Goal: Complete application form: Complete application form

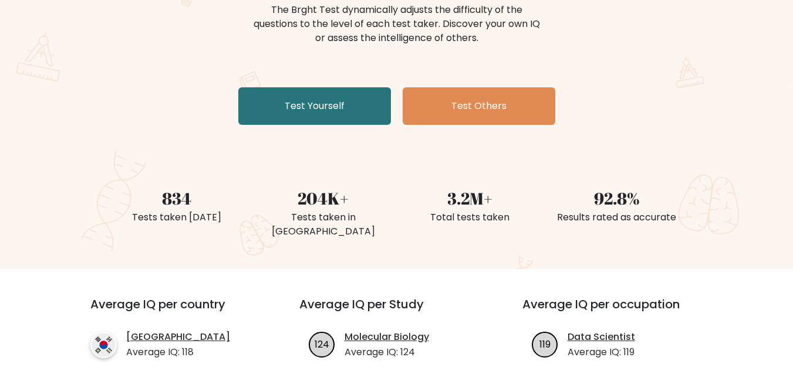
scroll to position [176, 0]
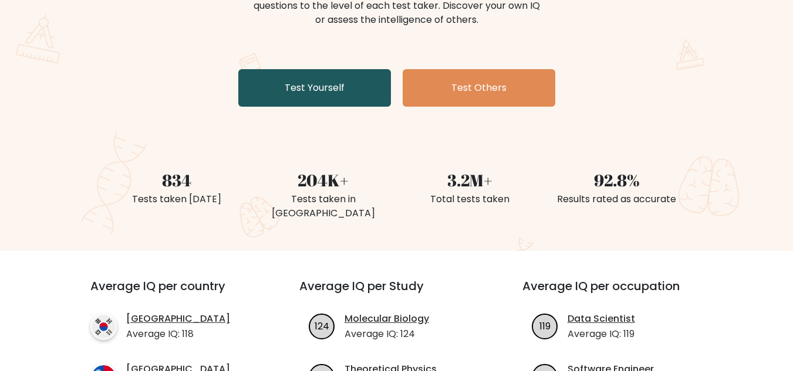
click at [341, 87] on link "Test Yourself" at bounding box center [314, 88] width 153 height 38
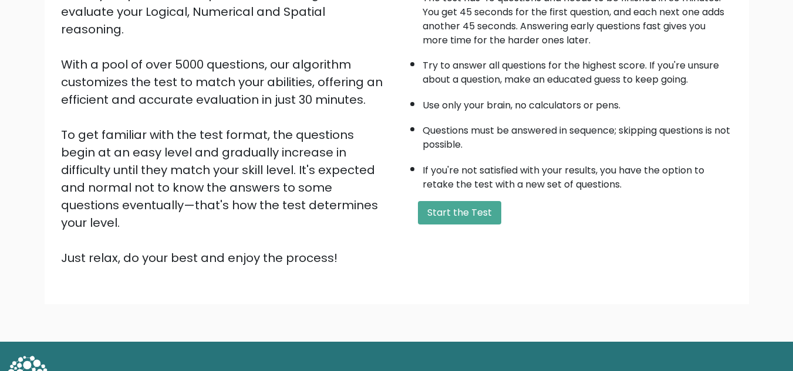
scroll to position [166, 0]
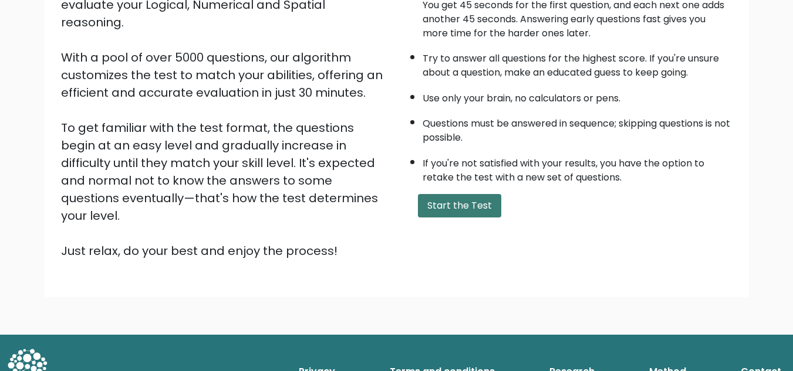
click at [445, 208] on button "Start the Test" at bounding box center [459, 205] width 83 height 23
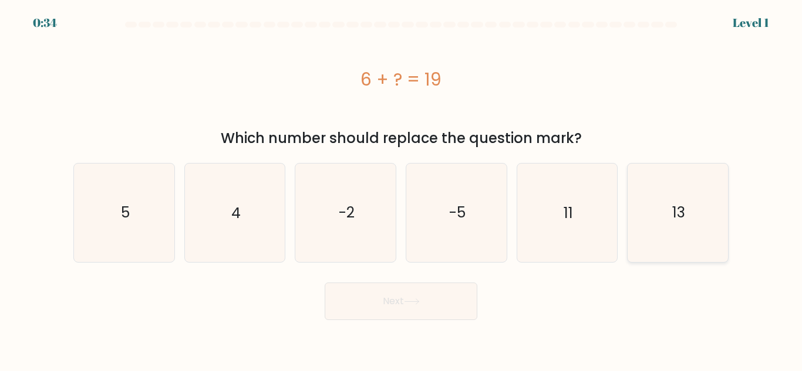
click at [695, 246] on icon "13" at bounding box center [677, 213] width 98 height 98
click at [401, 189] on input "f. 13" at bounding box center [401, 187] width 1 height 3
radio input "true"
click at [432, 303] on button "Next" at bounding box center [400, 302] width 153 height 38
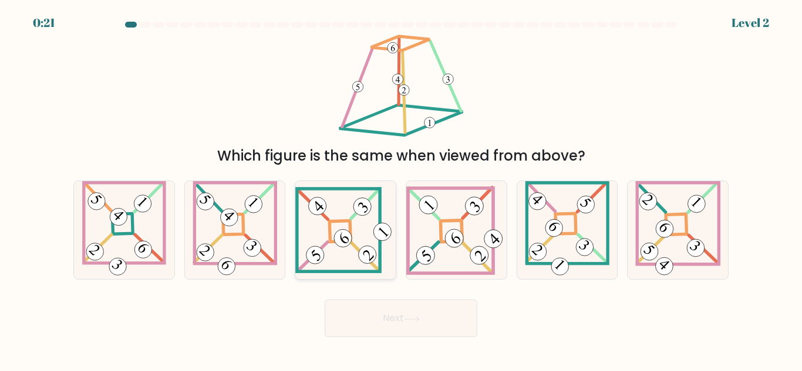
click at [376, 241] on icon at bounding box center [345, 230] width 100 height 86
click at [401, 189] on input "c." at bounding box center [401, 187] width 1 height 3
radio input "true"
click at [431, 306] on button "Next" at bounding box center [400, 319] width 153 height 38
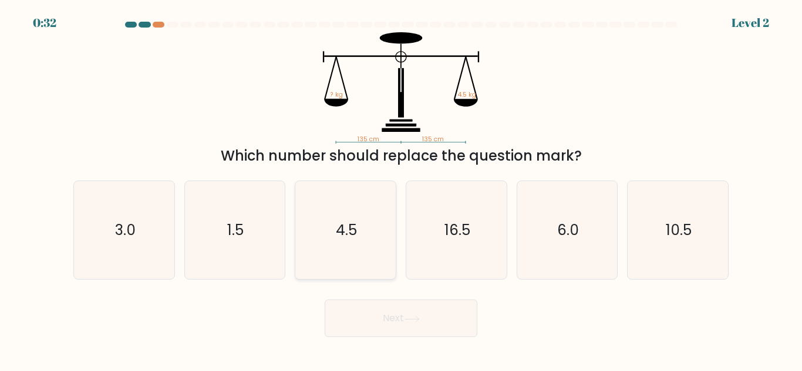
click at [364, 213] on icon "4.5" at bounding box center [345, 230] width 98 height 98
click at [401, 189] on input "c. 4.5" at bounding box center [401, 187] width 1 height 3
radio input "true"
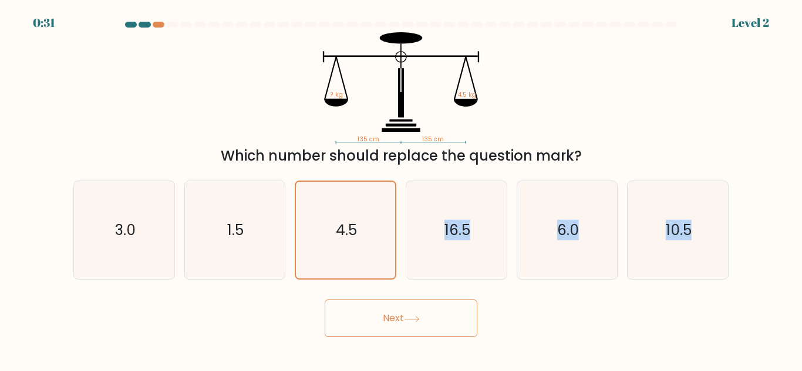
drag, startPoint x: 362, startPoint y: 288, endPoint x: 362, endPoint y: 324, distance: 36.4
click at [362, 317] on form at bounding box center [401, 180] width 802 height 316
click at [356, 253] on icon "4.5" at bounding box center [345, 230] width 97 height 97
click at [401, 189] on input "c. 4.5" at bounding box center [401, 187] width 1 height 3
click at [363, 306] on button "Next" at bounding box center [400, 319] width 153 height 38
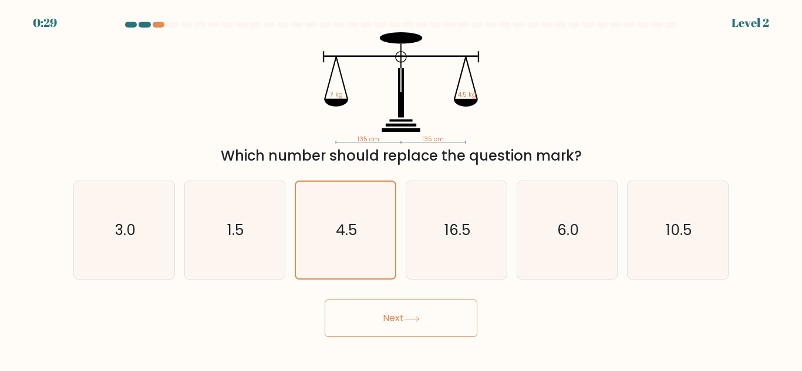
click at [366, 319] on button "Next" at bounding box center [400, 319] width 153 height 38
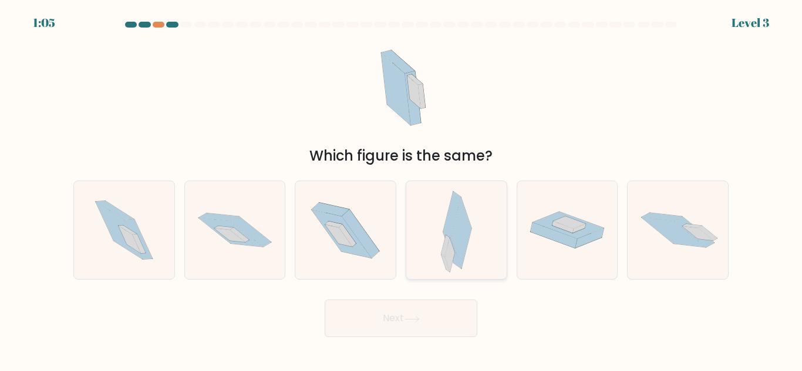
click at [460, 237] on icon at bounding box center [461, 234] width 21 height 72
click at [401, 189] on input "d." at bounding box center [401, 187] width 1 height 3
radio input "true"
click at [391, 310] on button "Next" at bounding box center [400, 319] width 153 height 38
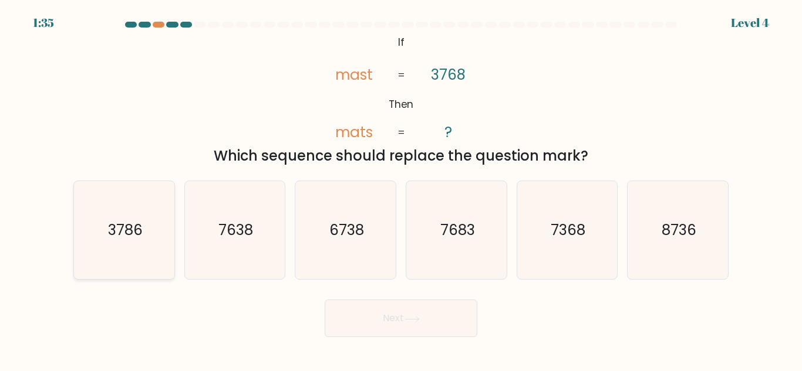
click at [108, 215] on icon "3786" at bounding box center [124, 230] width 98 height 98
click at [401, 189] on input "a. 3786" at bounding box center [401, 187] width 1 height 3
radio input "true"
click at [360, 316] on button "Next" at bounding box center [400, 319] width 153 height 38
click at [339, 317] on button "Next" at bounding box center [400, 319] width 153 height 38
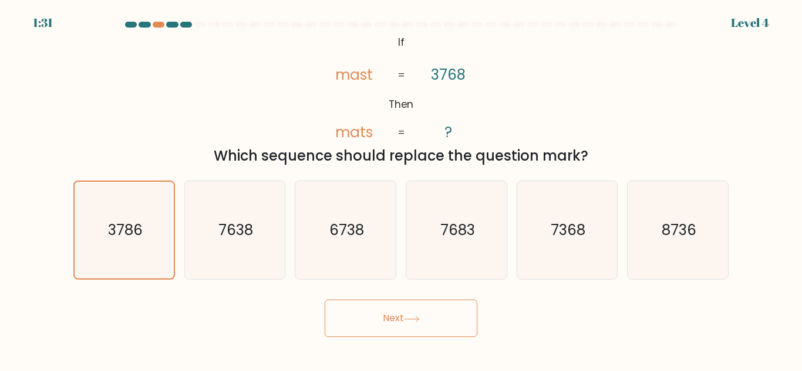
click at [389, 326] on button "Next" at bounding box center [400, 319] width 153 height 38
click at [400, 320] on button "Next" at bounding box center [400, 319] width 153 height 38
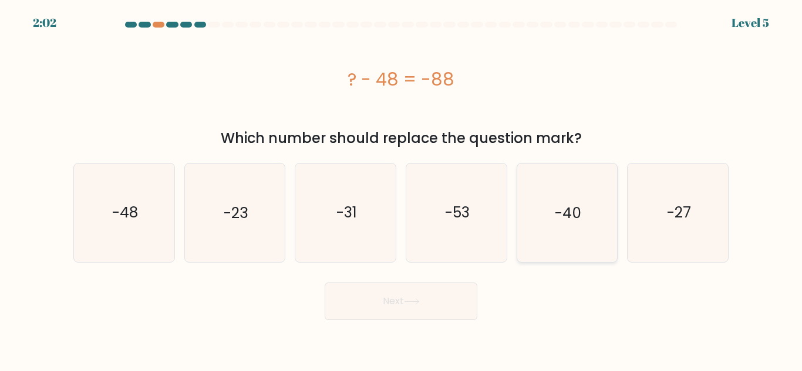
click at [557, 208] on text "-40" at bounding box center [567, 212] width 26 height 21
click at [401, 189] on input "e. -40" at bounding box center [401, 187] width 1 height 3
radio input "true"
click at [427, 302] on button "Next" at bounding box center [400, 302] width 153 height 38
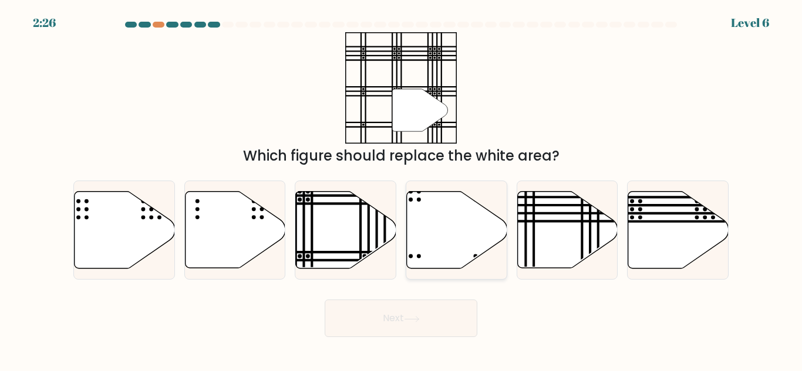
click at [471, 224] on icon at bounding box center [457, 230] width 100 height 77
click at [401, 189] on input "d." at bounding box center [401, 187] width 1 height 3
radio input "true"
click at [385, 336] on button "Next" at bounding box center [400, 319] width 153 height 38
drag, startPoint x: 405, startPoint y: 302, endPoint x: 407, endPoint y: 307, distance: 6.3
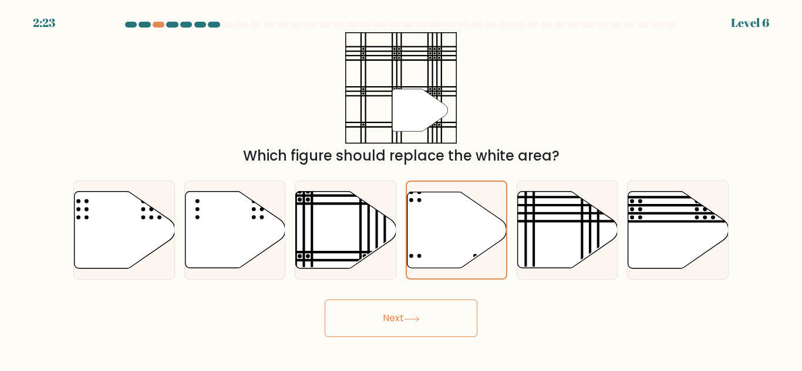
click at [407, 307] on button "Next" at bounding box center [400, 319] width 153 height 38
click at [407, 318] on icon at bounding box center [412, 319] width 16 height 6
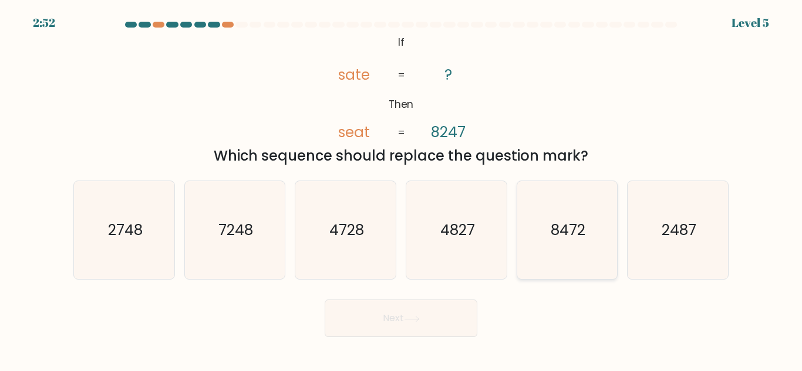
click at [591, 231] on icon "8472" at bounding box center [567, 230] width 98 height 98
click at [401, 189] on input "e. 8472" at bounding box center [401, 187] width 1 height 3
radio input "true"
click at [354, 320] on button "Next" at bounding box center [400, 319] width 153 height 38
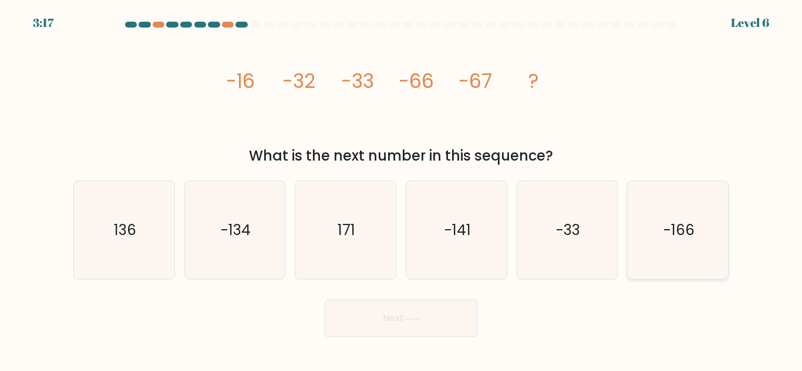
drag, startPoint x: 668, startPoint y: 236, endPoint x: 647, endPoint y: 245, distance: 22.9
click at [668, 236] on text "-166" at bounding box center [678, 230] width 31 height 21
click at [401, 189] on input "f. -166" at bounding box center [401, 187] width 1 height 3
radio input "true"
click at [370, 329] on button "Next" at bounding box center [400, 319] width 153 height 38
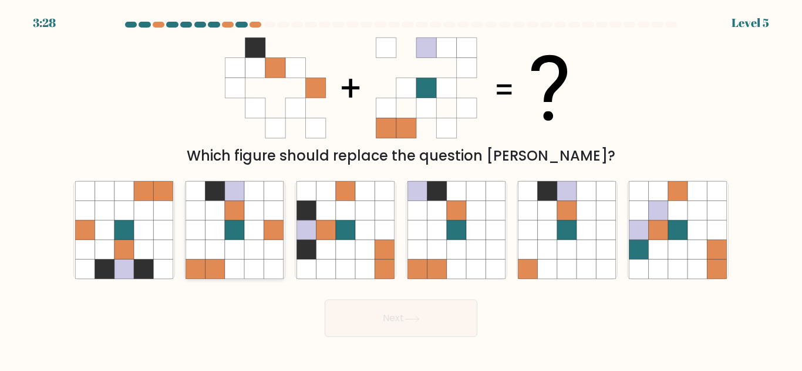
click at [229, 242] on icon at bounding box center [234, 249] width 19 height 19
click at [401, 189] on input "b." at bounding box center [401, 187] width 1 height 3
radio input "true"
click at [397, 307] on button "Next" at bounding box center [400, 319] width 153 height 38
click at [396, 314] on button "Next" at bounding box center [400, 319] width 153 height 38
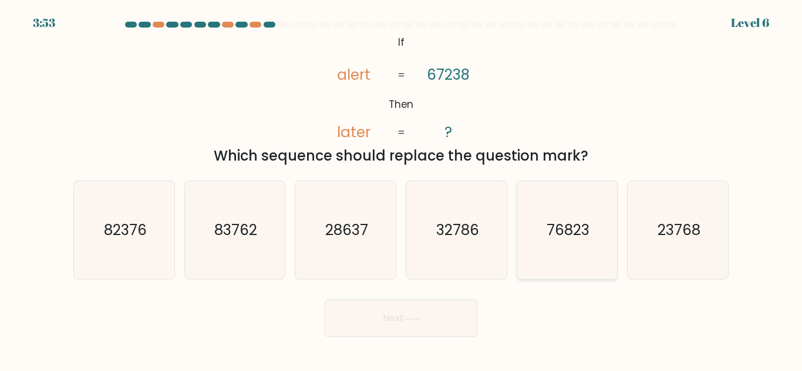
drag, startPoint x: 569, startPoint y: 241, endPoint x: 563, endPoint y: 244, distance: 6.6
click at [570, 241] on text "76823" at bounding box center [567, 230] width 43 height 21
click at [401, 189] on input "e. 76823" at bounding box center [401, 187] width 1 height 3
radio input "true"
click at [381, 325] on button "Next" at bounding box center [400, 319] width 153 height 38
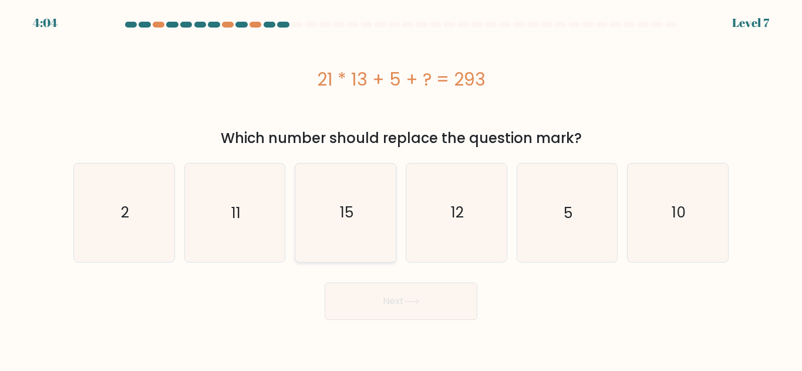
click at [346, 202] on icon "15" at bounding box center [345, 213] width 98 height 98
click at [401, 189] on input "c. 15" at bounding box center [401, 187] width 1 height 3
radio input "true"
click at [403, 314] on button "Next" at bounding box center [400, 302] width 153 height 38
click at [404, 305] on button "Next" at bounding box center [400, 302] width 153 height 38
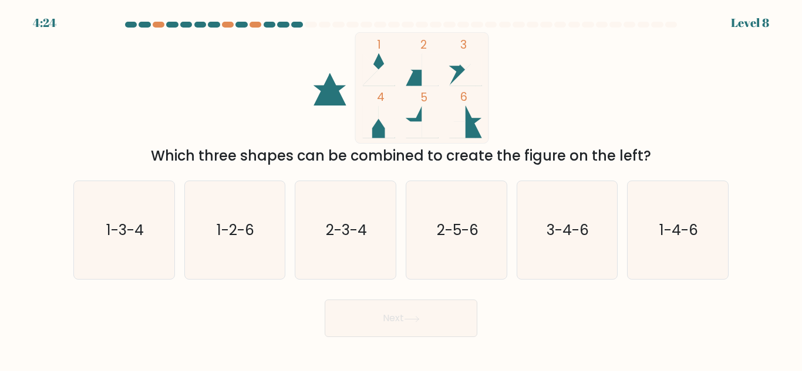
click at [334, 97] on icon at bounding box center [329, 89] width 33 height 33
click at [453, 221] on text "2-5-6" at bounding box center [457, 230] width 42 height 21
click at [401, 189] on input "d. 2-5-6" at bounding box center [401, 187] width 1 height 3
radio input "true"
click at [441, 322] on button "Next" at bounding box center [400, 319] width 153 height 38
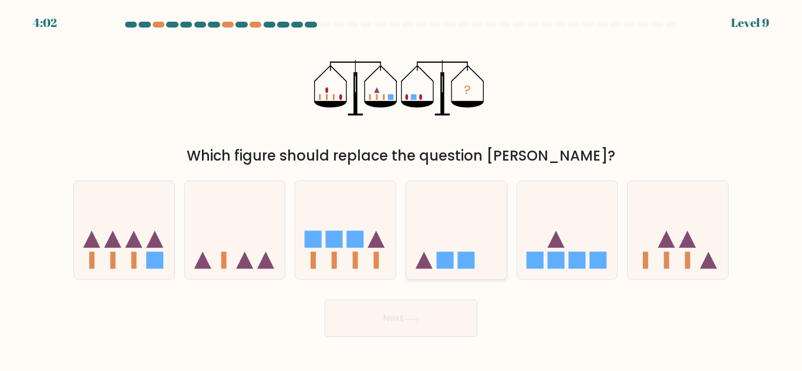
drag, startPoint x: 451, startPoint y: 248, endPoint x: 455, endPoint y: 256, distance: 9.7
click at [454, 251] on icon at bounding box center [456, 230] width 100 height 83
click at [401, 189] on input "d." at bounding box center [401, 187] width 1 height 3
radio input "true"
click at [435, 323] on button "Next" at bounding box center [400, 319] width 153 height 38
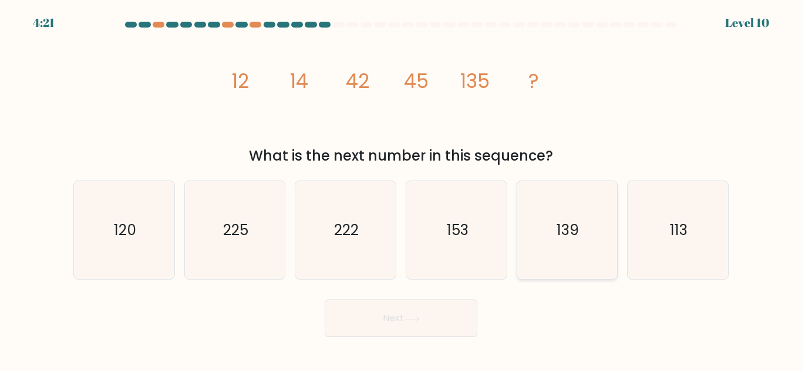
drag, startPoint x: 578, startPoint y: 202, endPoint x: 574, endPoint y: 221, distance: 19.2
click at [578, 207] on icon "139" at bounding box center [567, 230] width 98 height 98
click at [401, 189] on input "e. 139" at bounding box center [401, 187] width 1 height 3
radio input "true"
click at [436, 309] on button "Next" at bounding box center [400, 319] width 153 height 38
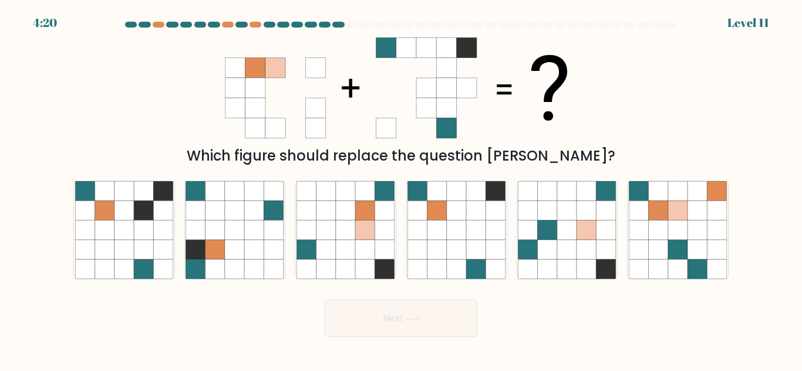
drag, startPoint x: 585, startPoint y: 243, endPoint x: 403, endPoint y: 322, distance: 198.7
drag, startPoint x: 403, startPoint y: 322, endPoint x: 205, endPoint y: 197, distance: 233.4
click at [205, 197] on icon at bounding box center [214, 190] width 19 height 19
click at [401, 189] on input "b." at bounding box center [401, 187] width 1 height 3
radio input "true"
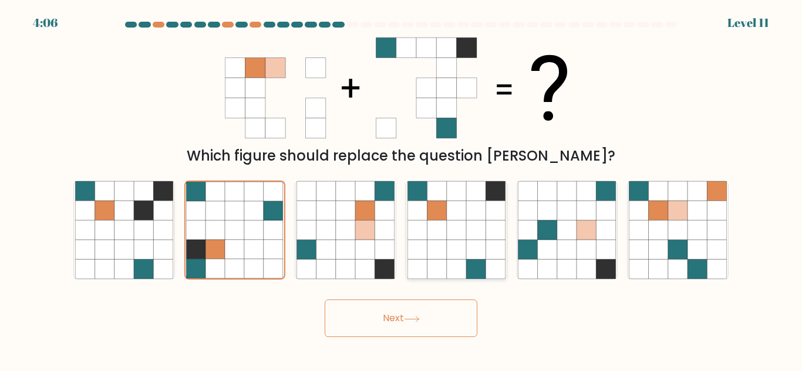
click at [464, 222] on icon at bounding box center [456, 230] width 19 height 19
click at [401, 189] on input "d." at bounding box center [401, 187] width 1 height 3
radio input "true"
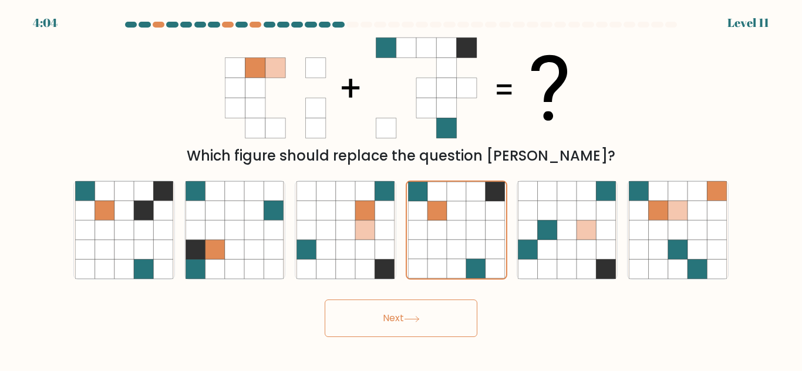
drag, startPoint x: 465, startPoint y: 309, endPoint x: 459, endPoint y: 327, distance: 18.9
click at [460, 326] on form at bounding box center [401, 180] width 802 height 316
click at [454, 330] on button "Next" at bounding box center [400, 319] width 153 height 38
drag, startPoint x: 431, startPoint y: 317, endPoint x: 422, endPoint y: 319, distance: 8.3
click at [431, 318] on button "Next" at bounding box center [400, 319] width 153 height 38
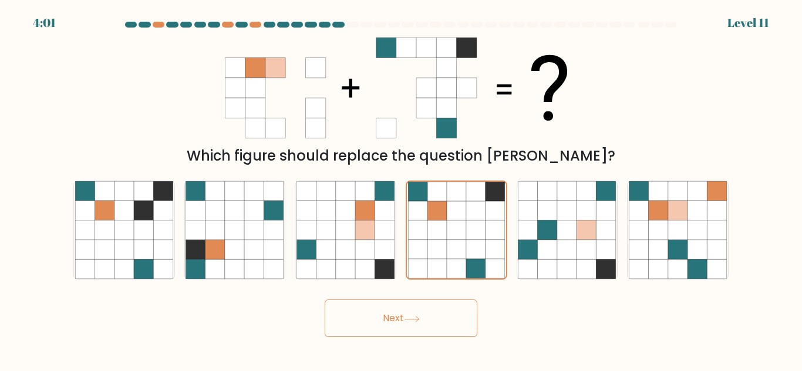
click at [391, 321] on button "Next" at bounding box center [400, 319] width 153 height 38
click at [385, 317] on button "Next" at bounding box center [400, 319] width 153 height 38
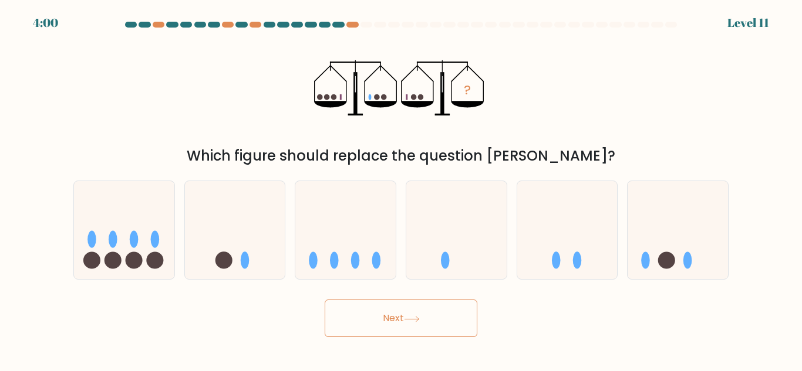
click at [385, 317] on button "Next" at bounding box center [400, 319] width 153 height 38
click at [351, 263] on icon at bounding box center [345, 230] width 100 height 83
click at [401, 189] on input "c." at bounding box center [401, 187] width 1 height 3
radio input "true"
click at [396, 327] on button "Next" at bounding box center [400, 319] width 153 height 38
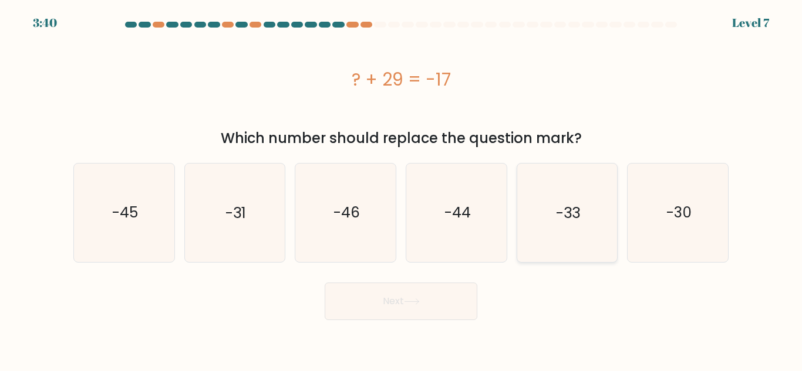
click at [552, 235] on icon "-33" at bounding box center [567, 213] width 98 height 98
click at [401, 189] on input "e. -33" at bounding box center [401, 187] width 1 height 3
radio input "true"
click at [445, 293] on button "Next" at bounding box center [400, 302] width 153 height 38
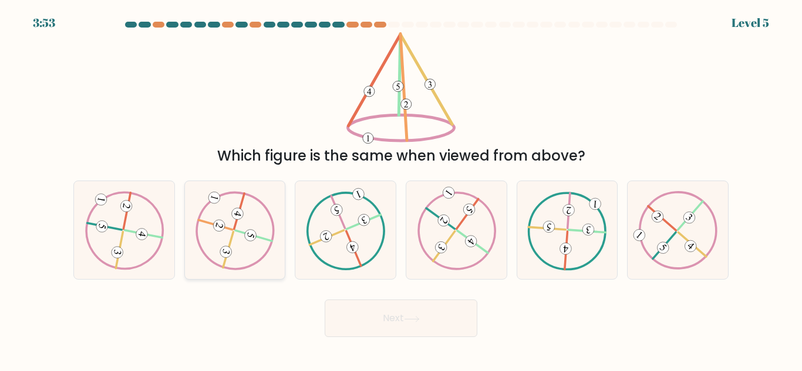
click at [237, 236] on icon at bounding box center [234, 230] width 79 height 79
click at [401, 189] on input "b." at bounding box center [401, 187] width 1 height 3
radio input "true"
click at [400, 326] on button "Next" at bounding box center [400, 319] width 153 height 38
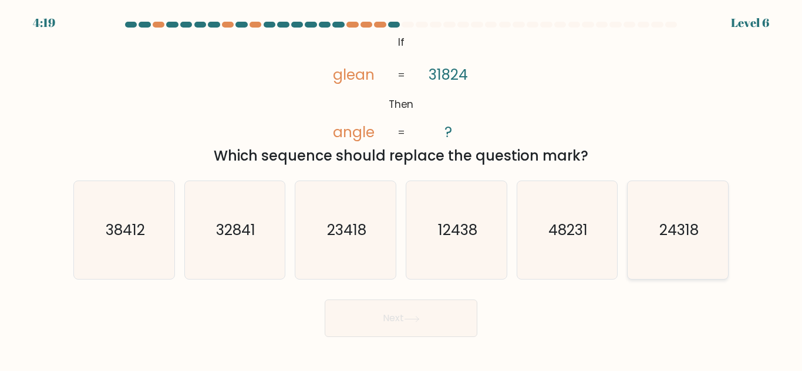
click at [669, 241] on icon "24318" at bounding box center [677, 230] width 98 height 98
click at [401, 189] on input "f. 24318" at bounding box center [401, 187] width 1 height 3
radio input "true"
click at [416, 339] on body "4:17 Level 6 If" at bounding box center [401, 185] width 802 height 371
click at [414, 320] on button "Next" at bounding box center [400, 319] width 153 height 38
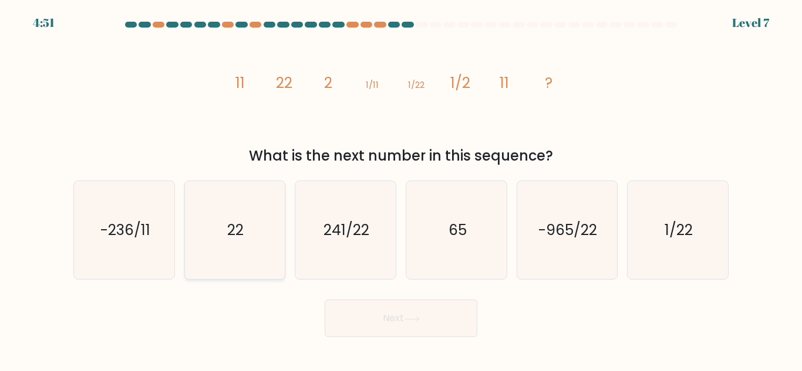
click at [236, 229] on text "22" at bounding box center [236, 230] width 16 height 21
click at [401, 189] on input "b. 22" at bounding box center [401, 187] width 1 height 3
radio input "true"
click at [403, 318] on button "Next" at bounding box center [400, 319] width 153 height 38
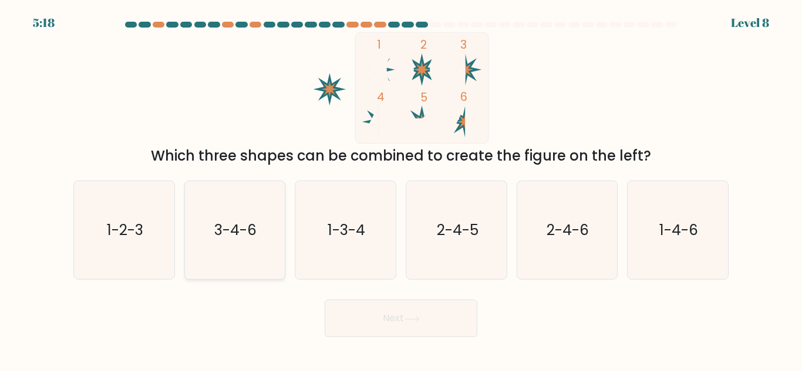
click at [256, 228] on text "3-4-6" at bounding box center [236, 230] width 42 height 21
click at [401, 189] on input "b. 3-4-6" at bounding box center [401, 187] width 1 height 3
radio input "true"
click at [379, 312] on button "Next" at bounding box center [400, 319] width 153 height 38
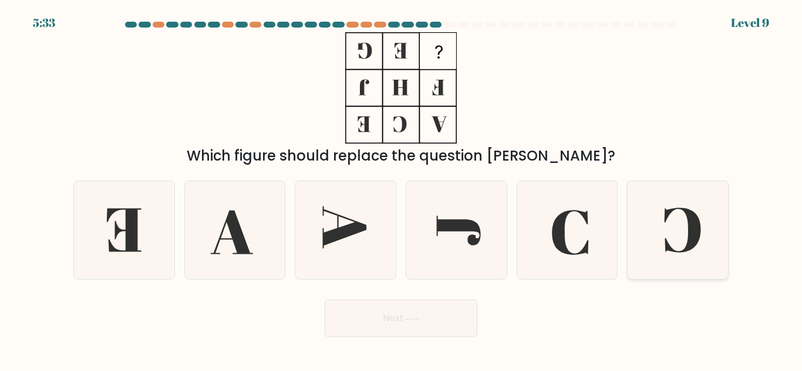
click at [657, 217] on icon at bounding box center [677, 230] width 98 height 98
click at [401, 189] on input "f." at bounding box center [401, 187] width 1 height 3
radio input "true"
click at [388, 317] on button "Next" at bounding box center [400, 319] width 153 height 38
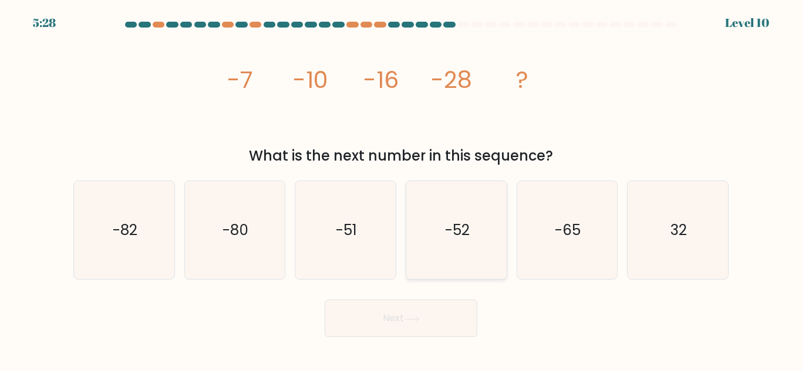
click at [440, 202] on icon "-52" at bounding box center [456, 230] width 98 height 98
click at [401, 189] on input "d. -52" at bounding box center [401, 187] width 1 height 3
radio input "true"
click at [433, 310] on button "Next" at bounding box center [400, 319] width 153 height 38
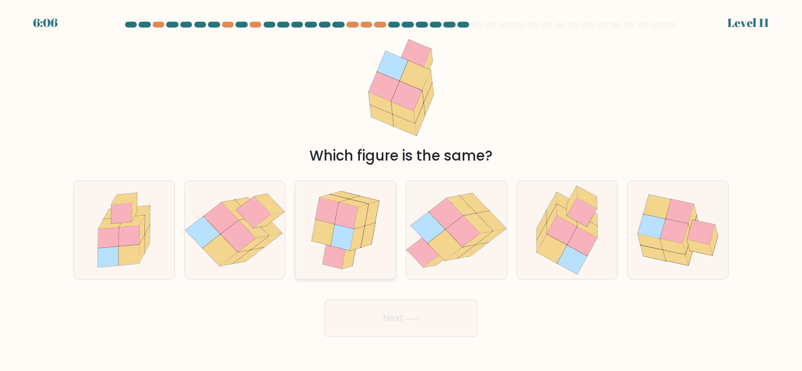
click at [348, 234] on icon at bounding box center [342, 237] width 23 height 26
click at [401, 189] on input "c." at bounding box center [401, 187] width 1 height 3
radio input "true"
click at [371, 329] on button "Next" at bounding box center [400, 319] width 153 height 38
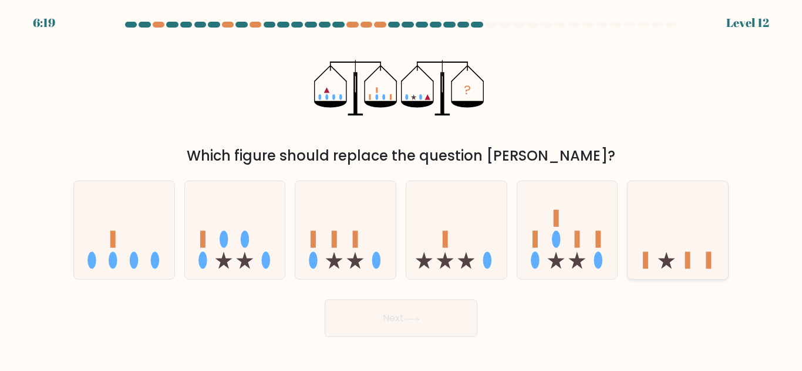
click at [668, 246] on icon at bounding box center [677, 230] width 100 height 83
click at [401, 189] on input "f." at bounding box center [401, 187] width 1 height 3
radio input "true"
click at [414, 323] on button "Next" at bounding box center [400, 319] width 153 height 38
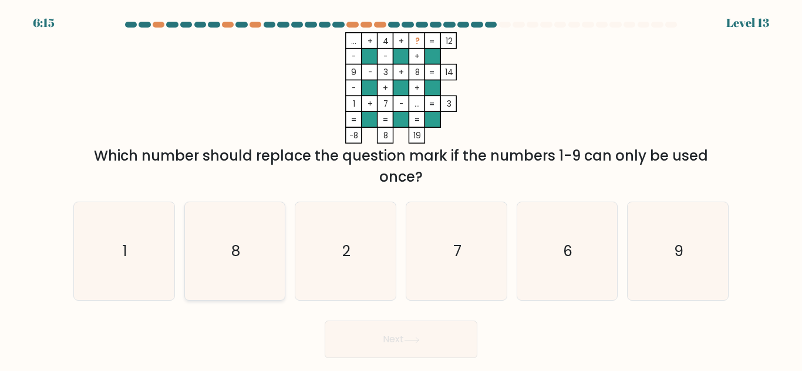
click at [226, 252] on icon "8" at bounding box center [234, 251] width 98 height 98
click at [401, 189] on input "b. 8" at bounding box center [401, 187] width 1 height 3
radio input "true"
click at [386, 340] on button "Next" at bounding box center [400, 340] width 153 height 38
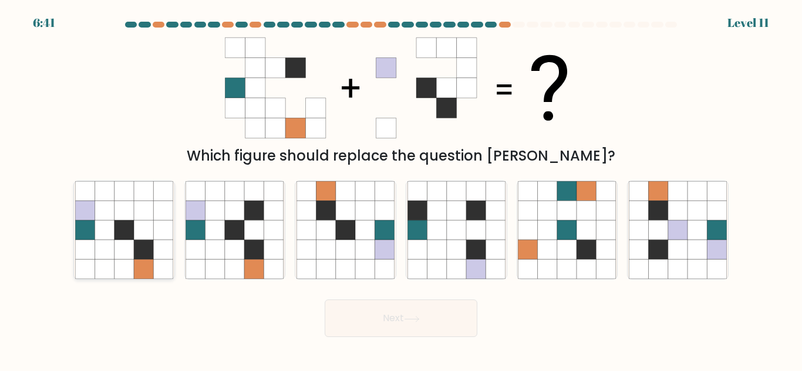
click at [137, 209] on icon at bounding box center [143, 210] width 19 height 19
click at [401, 189] on input "a." at bounding box center [401, 187] width 1 height 3
radio input "true"
click at [403, 314] on button "Next" at bounding box center [400, 319] width 153 height 38
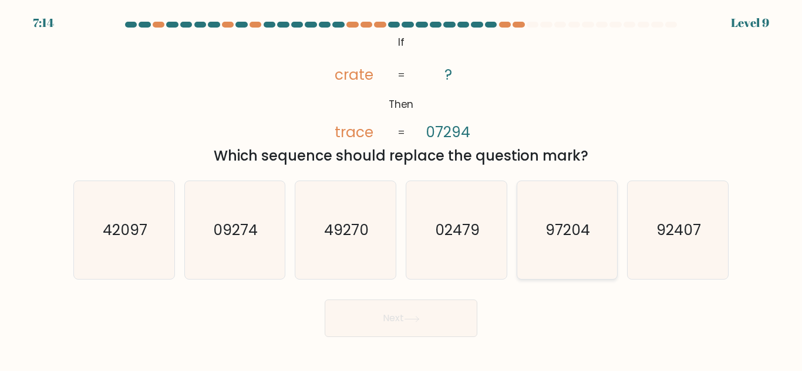
click at [592, 234] on icon "97204" at bounding box center [567, 230] width 98 height 98
click at [401, 189] on input "e. 97204" at bounding box center [401, 187] width 1 height 3
radio input "true"
click at [439, 309] on button "Next" at bounding box center [400, 319] width 153 height 38
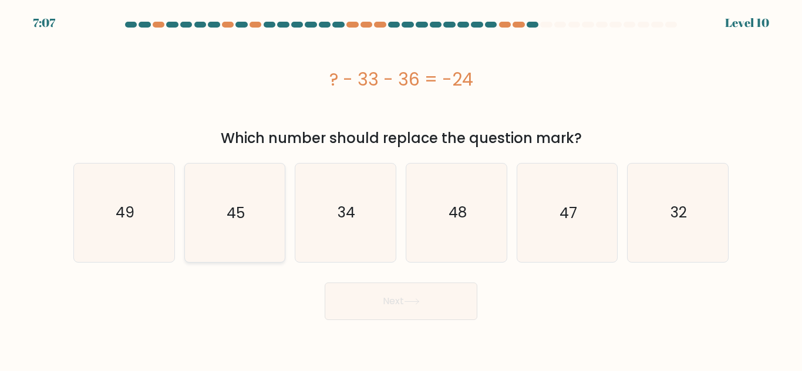
click at [224, 207] on icon "45" at bounding box center [234, 213] width 98 height 98
click at [401, 189] on input "b. 45" at bounding box center [401, 187] width 1 height 3
radio input "true"
click at [364, 306] on button "Next" at bounding box center [400, 302] width 153 height 38
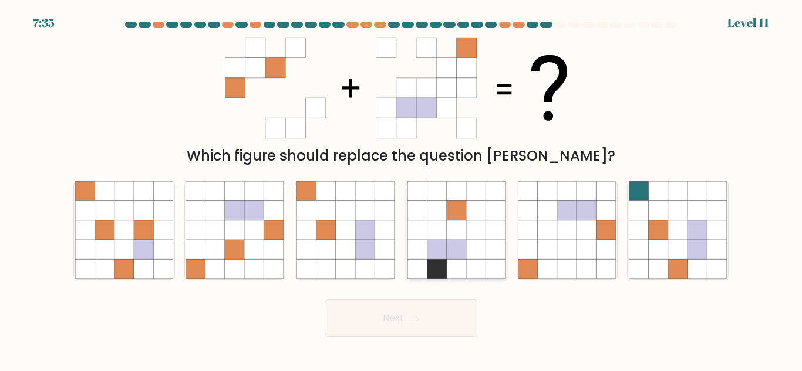
click at [465, 213] on icon at bounding box center [456, 210] width 19 height 19
click at [401, 189] on input "d." at bounding box center [401, 187] width 1 height 3
radio input "true"
click at [418, 319] on icon at bounding box center [411, 318] width 14 height 5
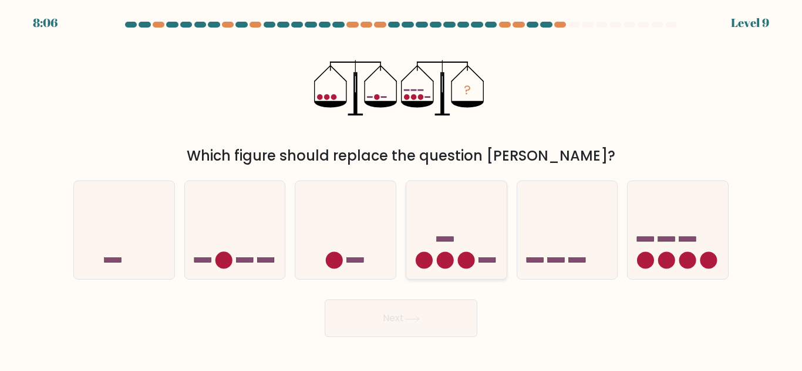
click at [429, 252] on icon at bounding box center [456, 230] width 100 height 83
click at [401, 189] on input "d." at bounding box center [401, 187] width 1 height 3
radio input "true"
click at [430, 332] on button "Next" at bounding box center [400, 319] width 153 height 38
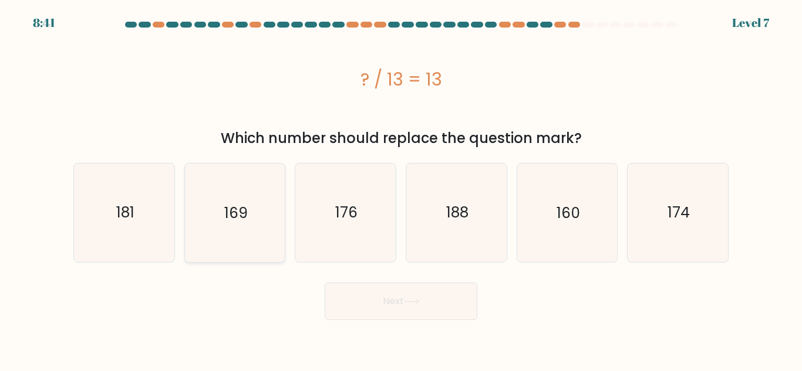
click at [237, 206] on text "169" at bounding box center [235, 212] width 23 height 21
click at [401, 189] on input "b. 169" at bounding box center [401, 187] width 1 height 3
radio input "true"
click at [419, 299] on icon at bounding box center [412, 302] width 16 height 6
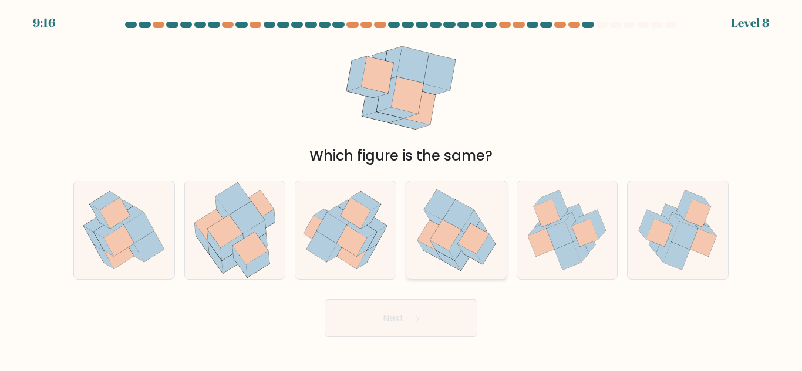
drag, startPoint x: 449, startPoint y: 240, endPoint x: 455, endPoint y: 239, distance: 5.9
click at [455, 234] on icon at bounding box center [445, 235] width 31 height 31
click at [401, 189] on input "d." at bounding box center [401, 187] width 1 height 3
radio input "true"
click at [459, 312] on button "Next" at bounding box center [400, 319] width 153 height 38
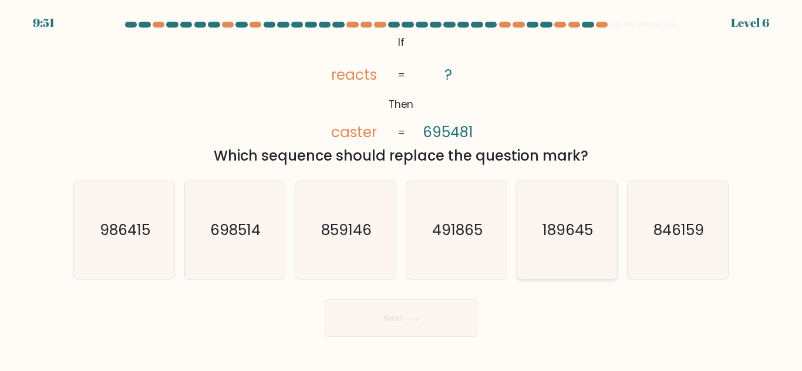
click at [519, 226] on icon "189645" at bounding box center [567, 230] width 98 height 98
click at [401, 189] on input "e. 189645" at bounding box center [401, 187] width 1 height 3
radio input "true"
click at [418, 330] on button "Next" at bounding box center [400, 319] width 153 height 38
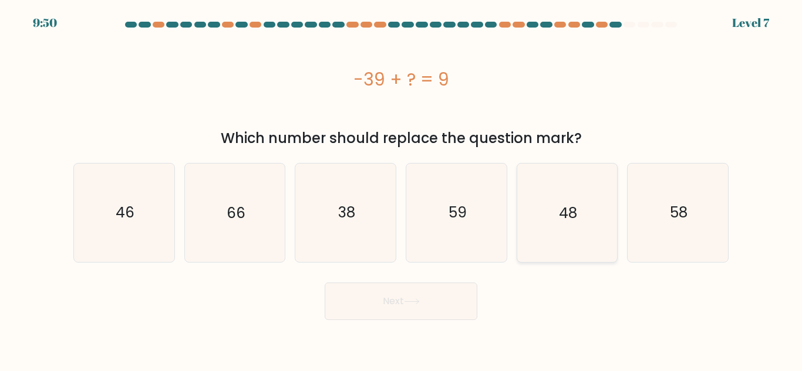
click at [601, 181] on icon "48" at bounding box center [567, 213] width 98 height 98
click at [401, 186] on input "e. 48" at bounding box center [401, 187] width 1 height 3
radio input "true"
click at [439, 309] on button "Next" at bounding box center [400, 302] width 153 height 38
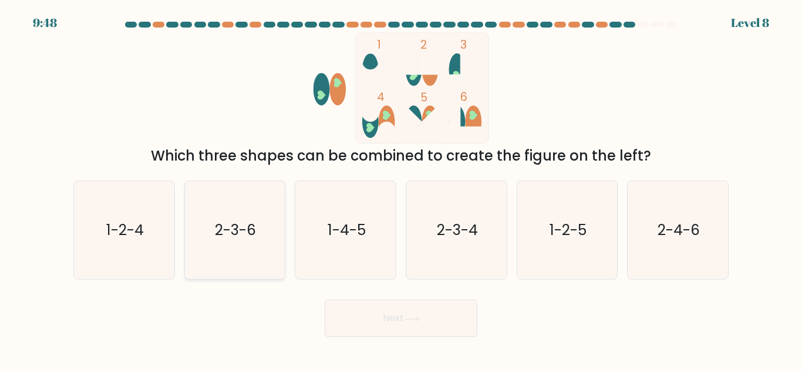
drag, startPoint x: 224, startPoint y: 230, endPoint x: 231, endPoint y: 232, distance: 6.9
click at [228, 231] on text "2-3-6" at bounding box center [235, 230] width 41 height 21
click at [395, 316] on button "Next" at bounding box center [400, 319] width 153 height 38
click at [259, 238] on icon "2-3-6" at bounding box center [234, 230] width 98 height 98
click at [401, 189] on input "b. 2-3-6" at bounding box center [401, 187] width 1 height 3
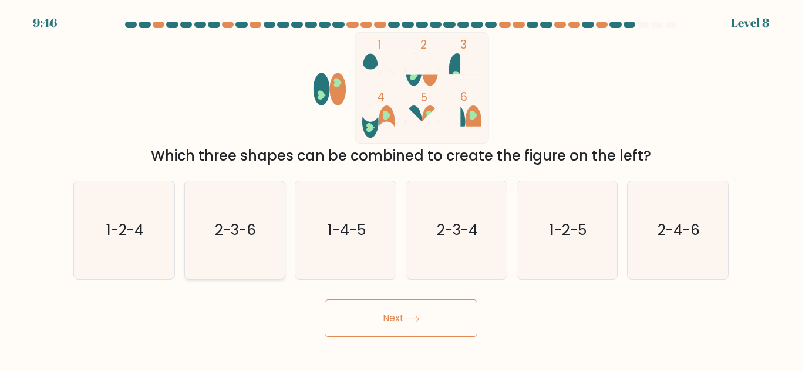
radio input "true"
click at [357, 312] on button "Next" at bounding box center [400, 319] width 153 height 38
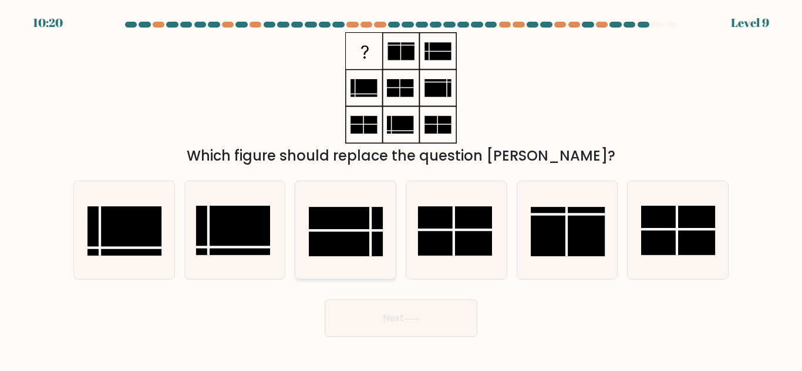
click at [373, 231] on line at bounding box center [346, 231] width 74 height 0
click at [401, 189] on input "c." at bounding box center [401, 187] width 1 height 3
radio input "true"
click at [435, 337] on button "Next" at bounding box center [400, 319] width 153 height 38
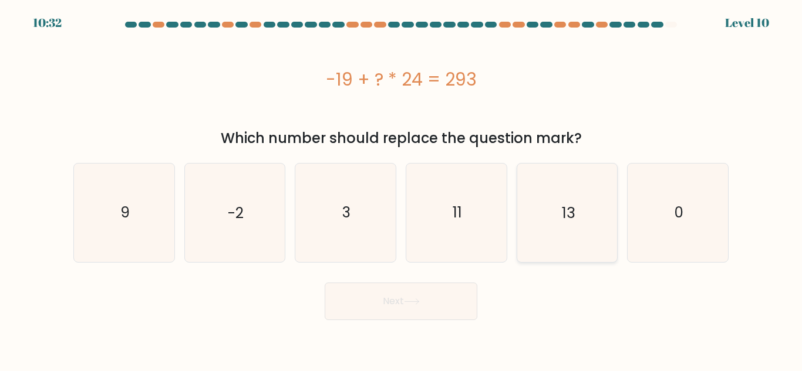
click at [557, 229] on icon "13" at bounding box center [567, 213] width 98 height 98
click at [401, 189] on input "e. 13" at bounding box center [401, 187] width 1 height 3
radio input "true"
click at [392, 305] on button "Next" at bounding box center [400, 302] width 153 height 38
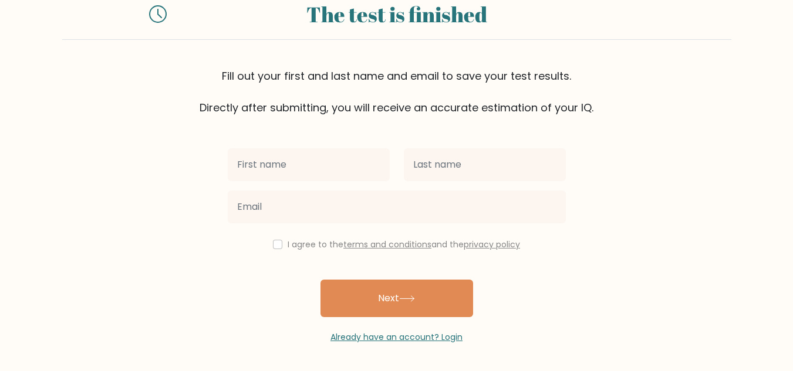
scroll to position [40, 0]
click at [295, 164] on input "text" at bounding box center [309, 164] width 162 height 33
type input "[PERSON_NAME]"
click at [395, 168] on div "[PERSON_NAME]" at bounding box center [309, 164] width 176 height 42
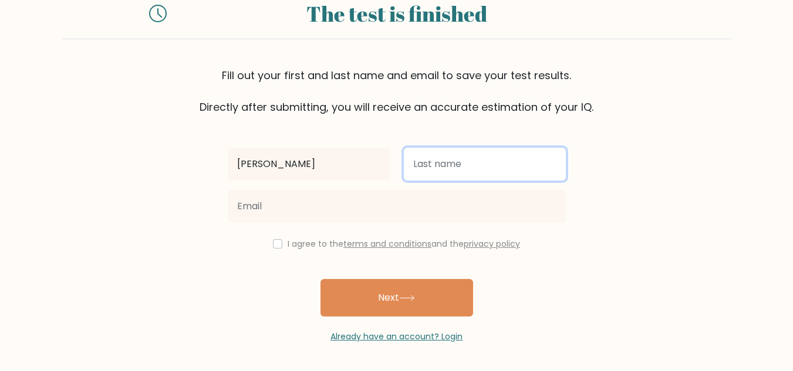
click at [417, 163] on input "text" at bounding box center [485, 164] width 162 height 33
type input "[PERSON_NAME]"
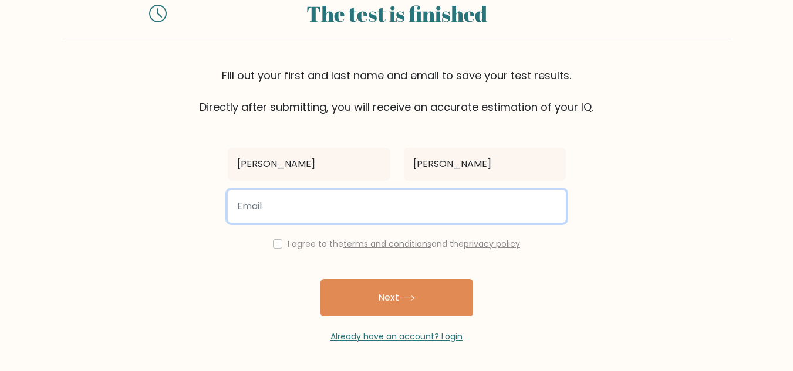
click at [366, 217] on input "email" at bounding box center [397, 206] width 338 height 33
type input "beverlylatayan86@gmail.com"
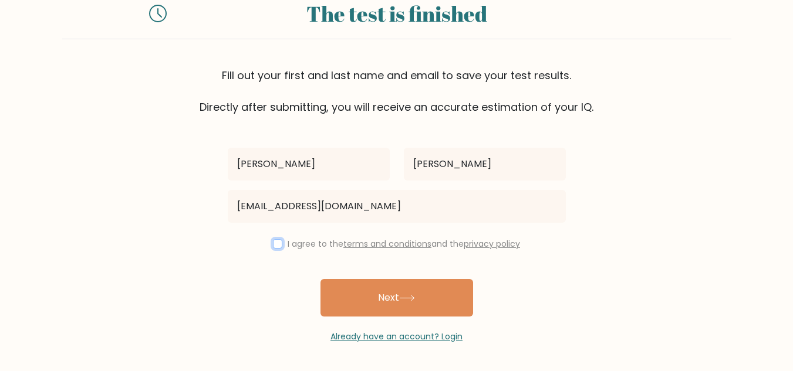
click at [276, 242] on input "checkbox" at bounding box center [277, 243] width 9 height 9
checkbox input "true"
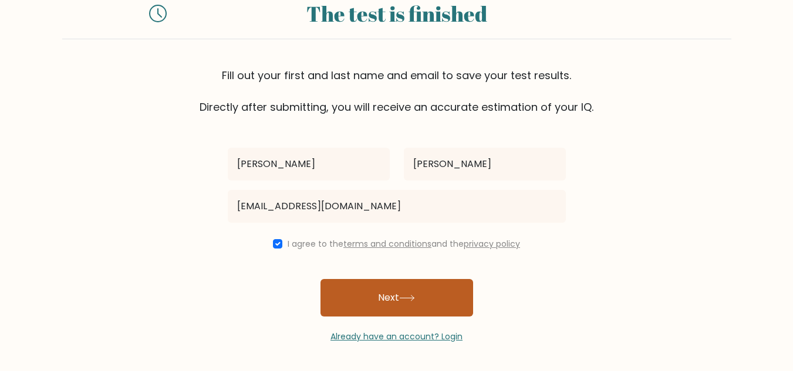
click at [356, 306] on button "Next" at bounding box center [396, 298] width 153 height 38
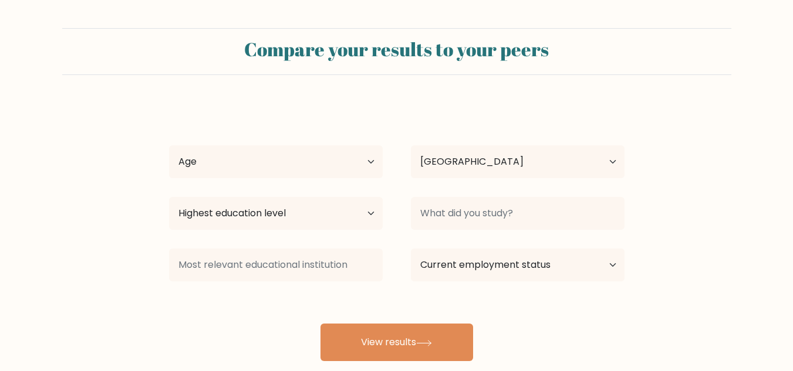
select select "PH"
drag, startPoint x: 359, startPoint y: 217, endPoint x: 371, endPoint y: 212, distance: 13.2
click at [362, 215] on select "Highest education level No schooling Primary Lower Secondary Upper Secondary Oc…" at bounding box center [276, 213] width 214 height 33
select select "upper_secondary"
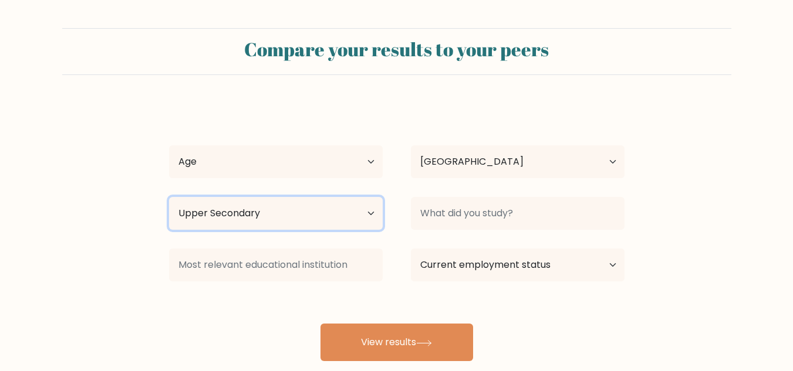
click at [169, 197] on select "Highest education level No schooling Primary Lower Secondary Upper Secondary Oc…" at bounding box center [276, 213] width 214 height 33
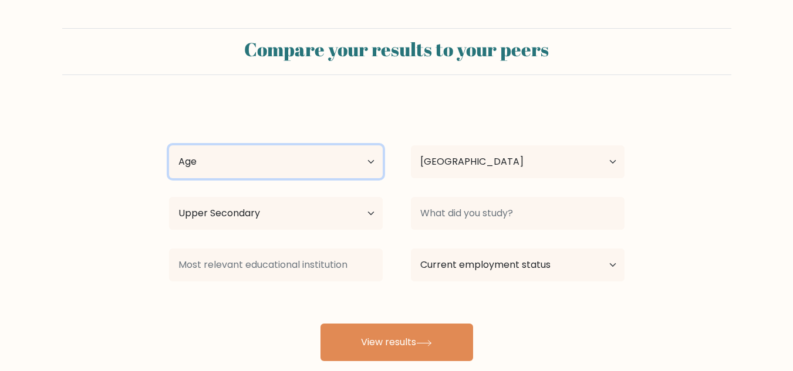
click at [340, 170] on select "Age Under [DEMOGRAPHIC_DATA] [DEMOGRAPHIC_DATA] [DEMOGRAPHIC_DATA] [DEMOGRAPHIC…" at bounding box center [276, 162] width 214 height 33
select select "18_24"
click at [169, 146] on select "Age Under [DEMOGRAPHIC_DATA] [DEMOGRAPHIC_DATA] [DEMOGRAPHIC_DATA] [DEMOGRAPHIC…" at bounding box center [276, 162] width 214 height 33
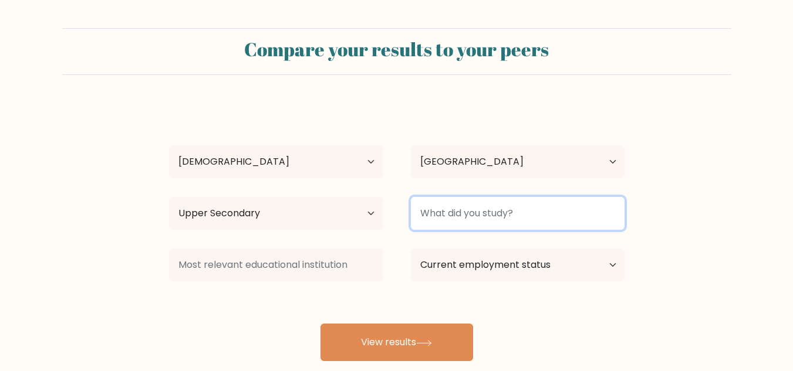
click at [589, 217] on input at bounding box center [518, 213] width 214 height 33
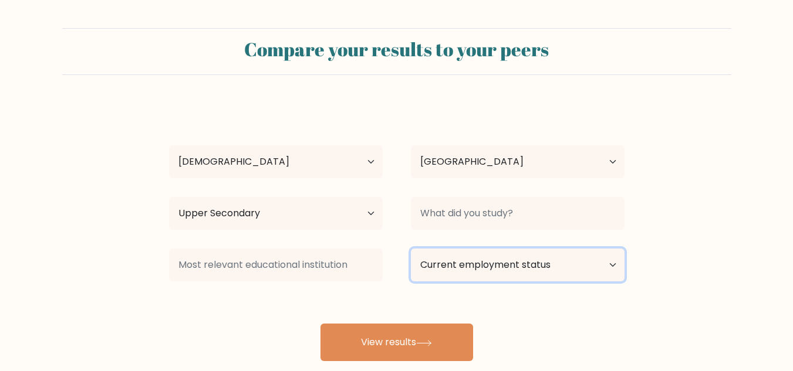
click at [591, 261] on select "Current employment status Employed Student Retired Other / prefer not to answer" at bounding box center [518, 265] width 214 height 33
click at [411, 249] on select "Current employment status Employed Student Retired Other / prefer not to answer" at bounding box center [518, 265] width 214 height 33
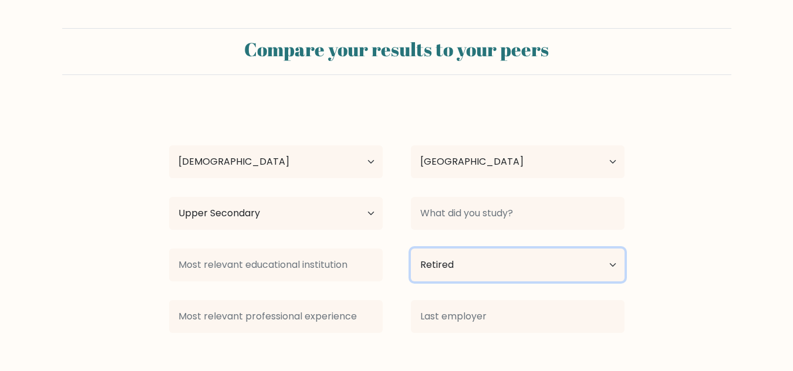
click at [580, 253] on select "Current employment status Employed Student Retired Other / prefer not to answer" at bounding box center [518, 265] width 214 height 33
select select "other"
click at [411, 249] on select "Current employment status Employed Student Retired Other / prefer not to answer" at bounding box center [518, 265] width 214 height 33
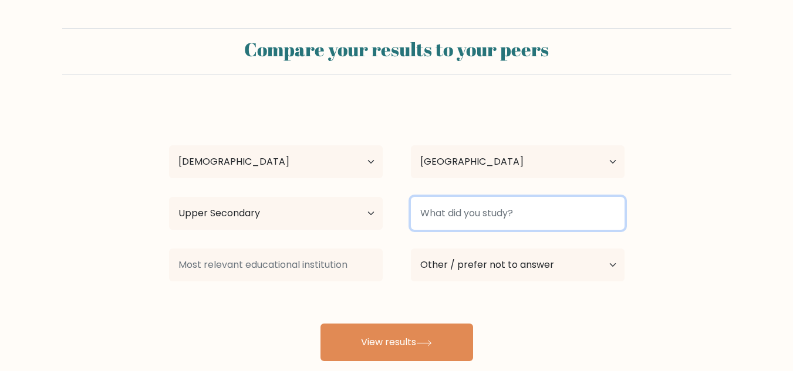
click at [498, 221] on input at bounding box center [518, 213] width 214 height 33
click at [505, 221] on input "S" at bounding box center [518, 213] width 214 height 33
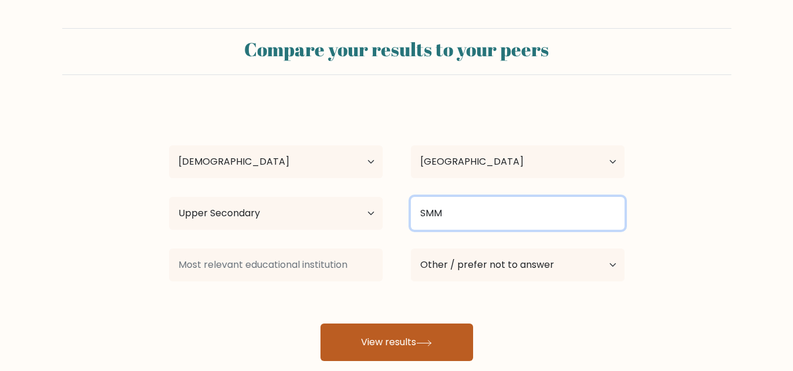
type input "SMM"
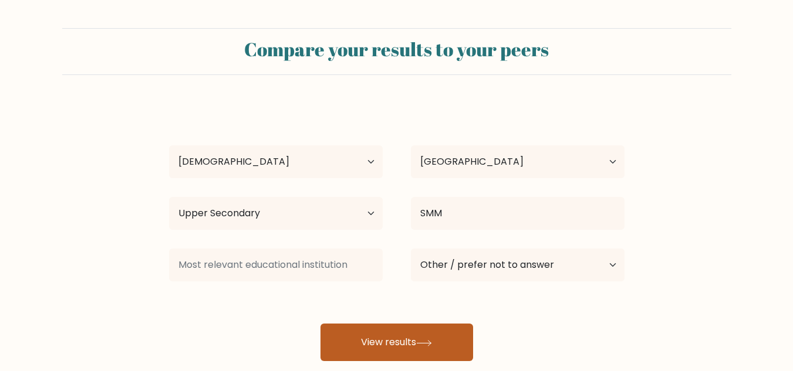
click at [427, 340] on icon at bounding box center [424, 343] width 16 height 6
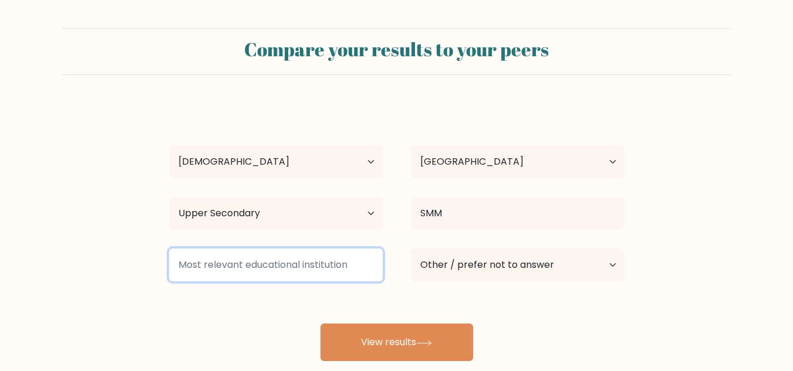
click at [326, 266] on input at bounding box center [276, 265] width 214 height 33
click at [339, 270] on input "SMM" at bounding box center [276, 265] width 214 height 33
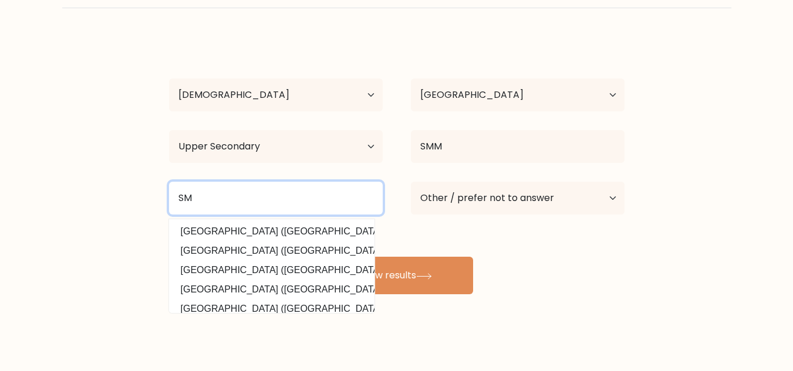
scroll to position [73, 0]
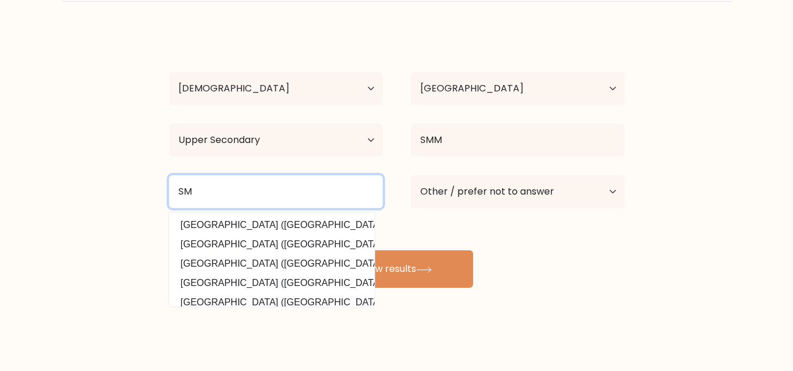
type input "S"
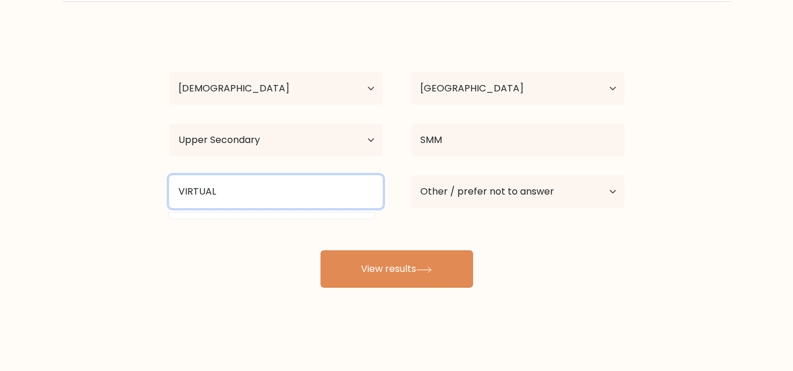
type input "S"
click at [297, 191] on input at bounding box center [276, 191] width 214 height 33
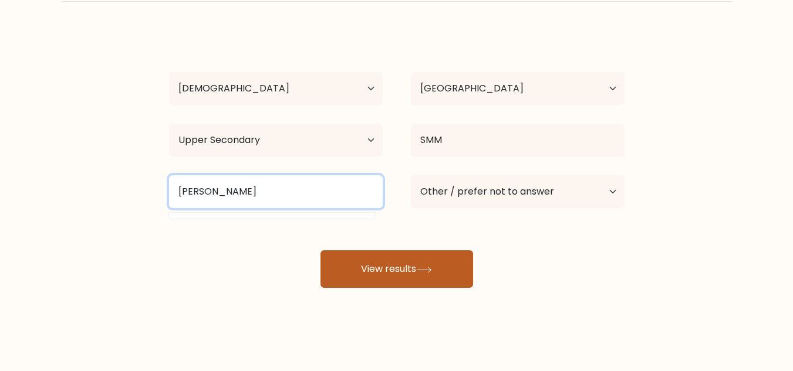
type input "DOLORES"
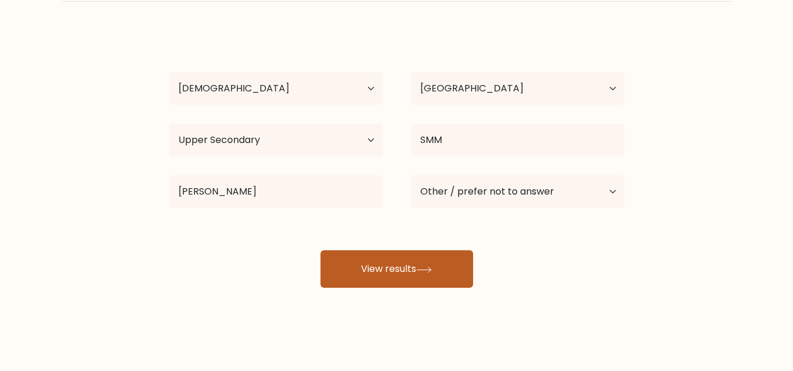
click at [356, 268] on button "View results" at bounding box center [396, 270] width 153 height 38
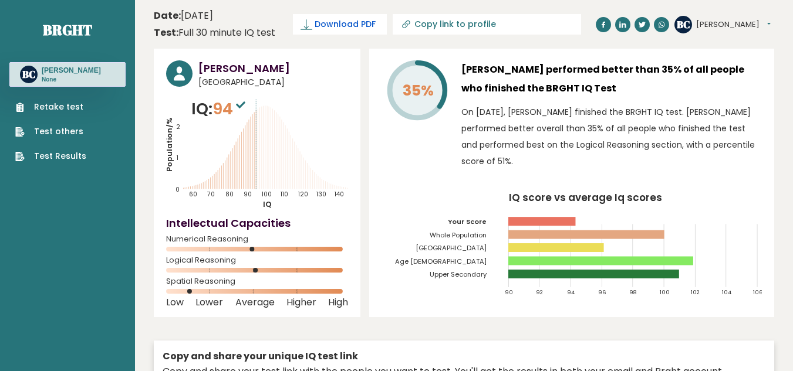
click at [360, 21] on span "Download PDF" at bounding box center [344, 24] width 61 height 12
